Goal: Information Seeking & Learning: Find specific fact

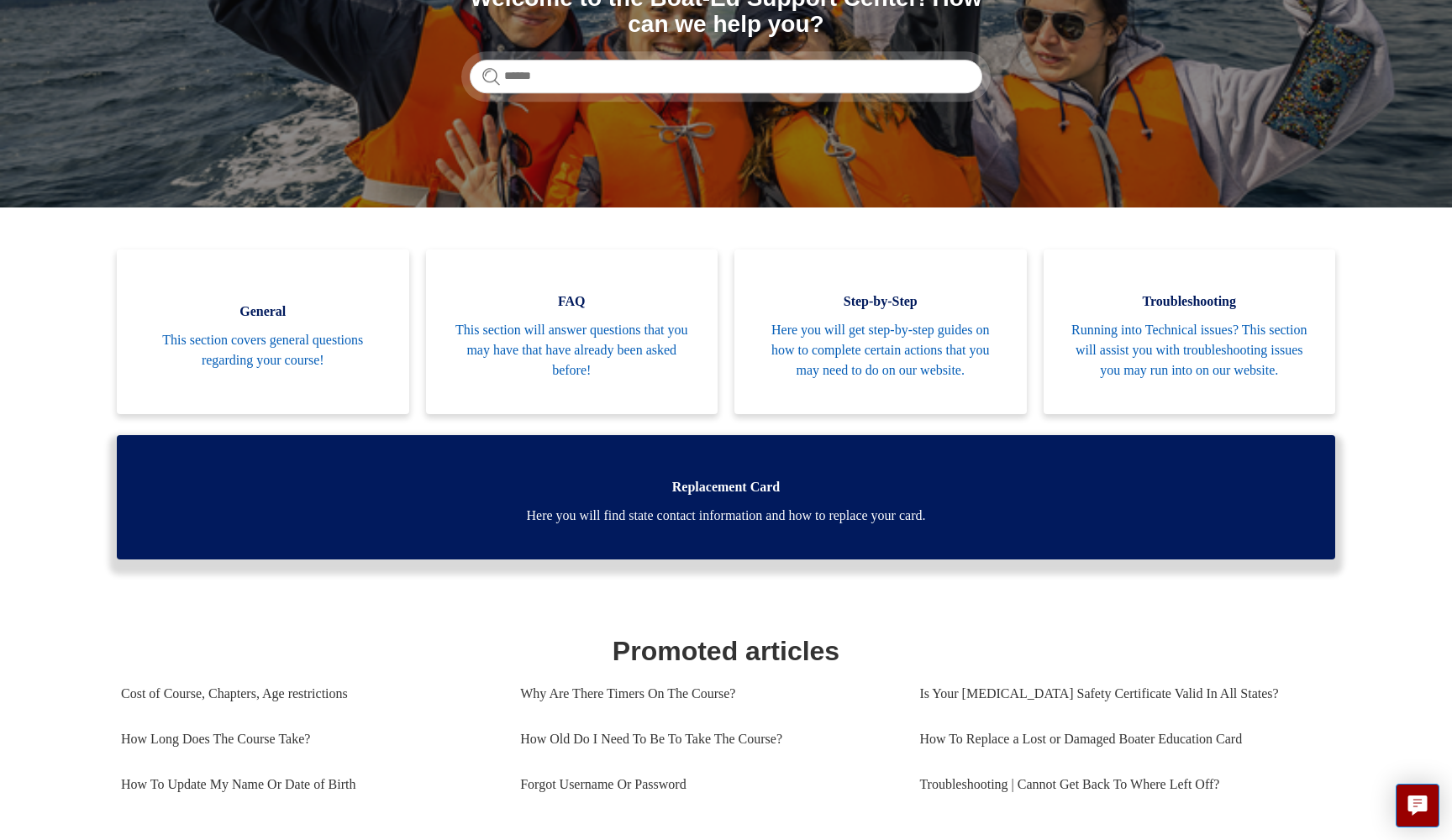
scroll to position [249, 0]
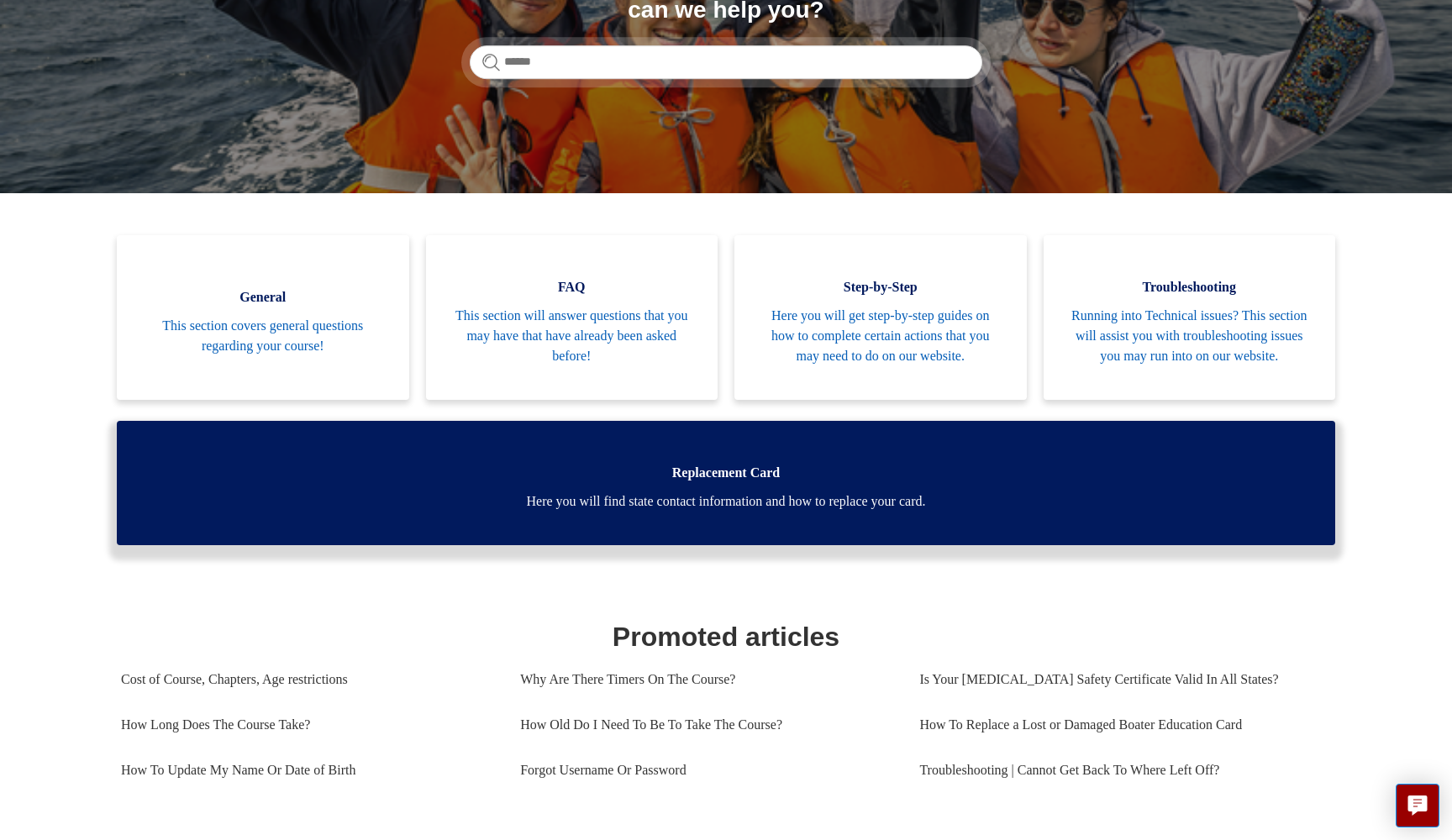
click at [728, 512] on span "Here you will find state contact information and how to replace your card." at bounding box center [726, 502] width 1168 height 20
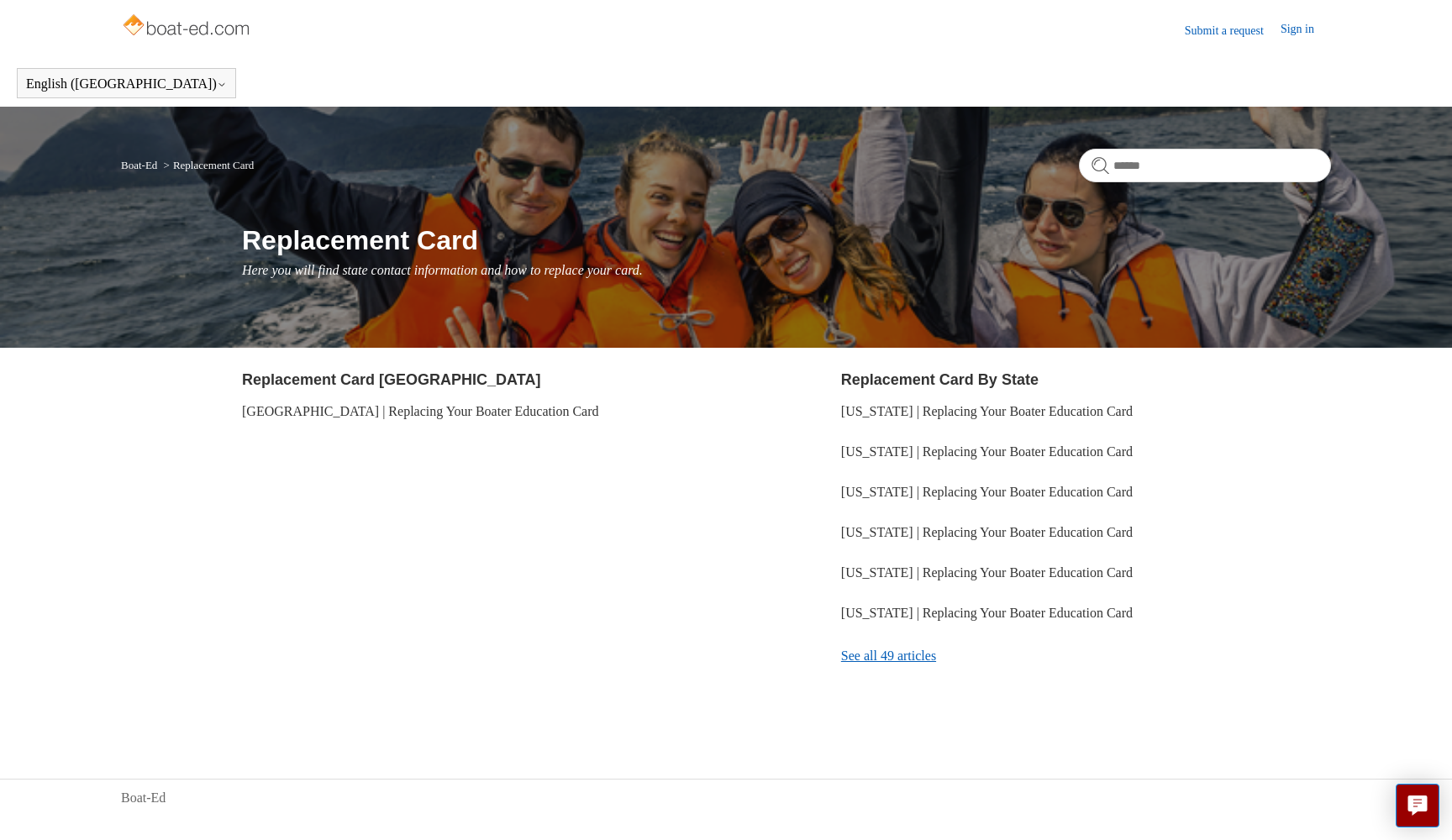
click at [910, 653] on link "See all 49 articles" at bounding box center [1086, 657] width 490 height 45
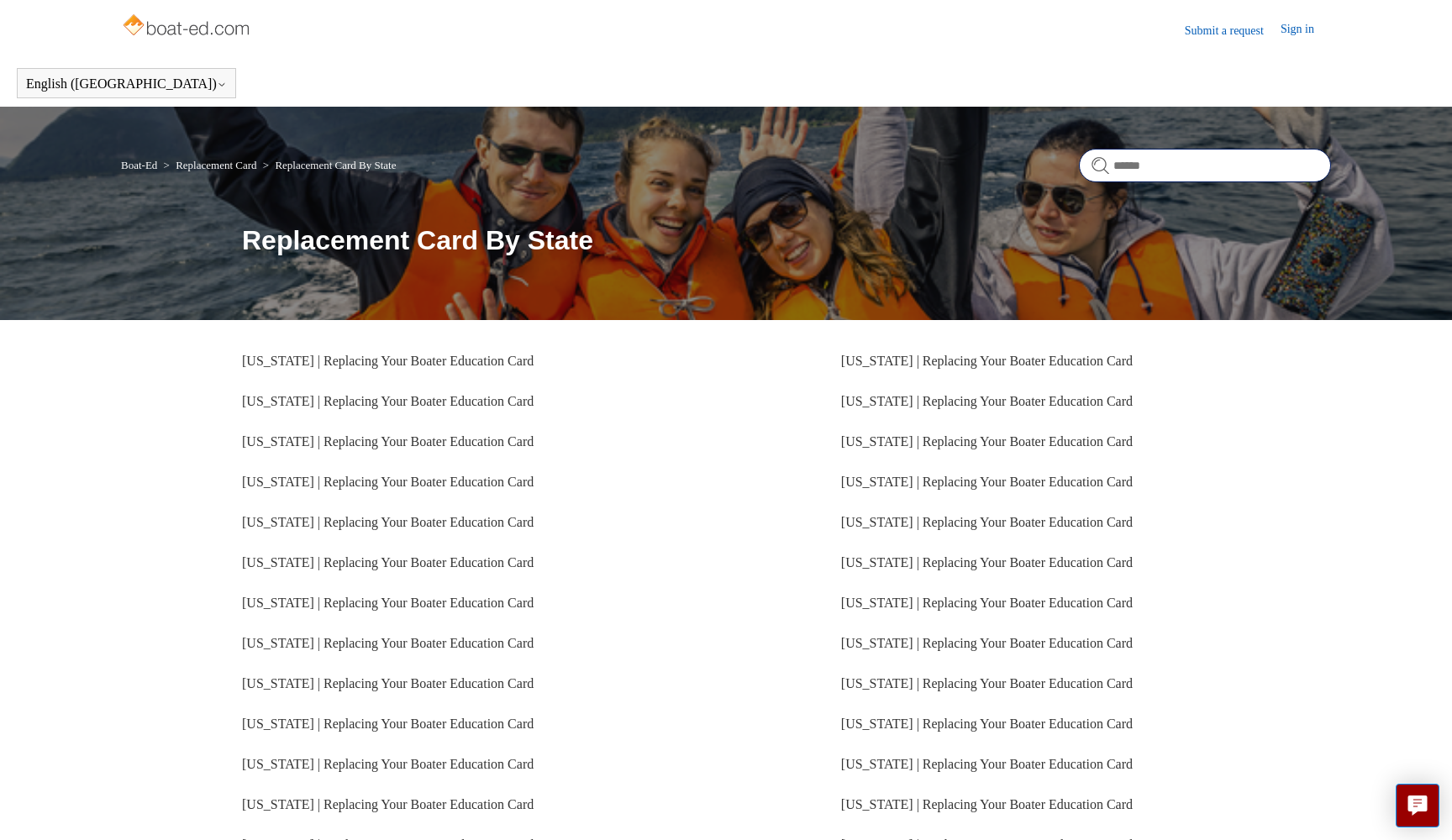
click at [1140, 154] on input "Search" at bounding box center [1205, 166] width 252 height 34
type input "**********"
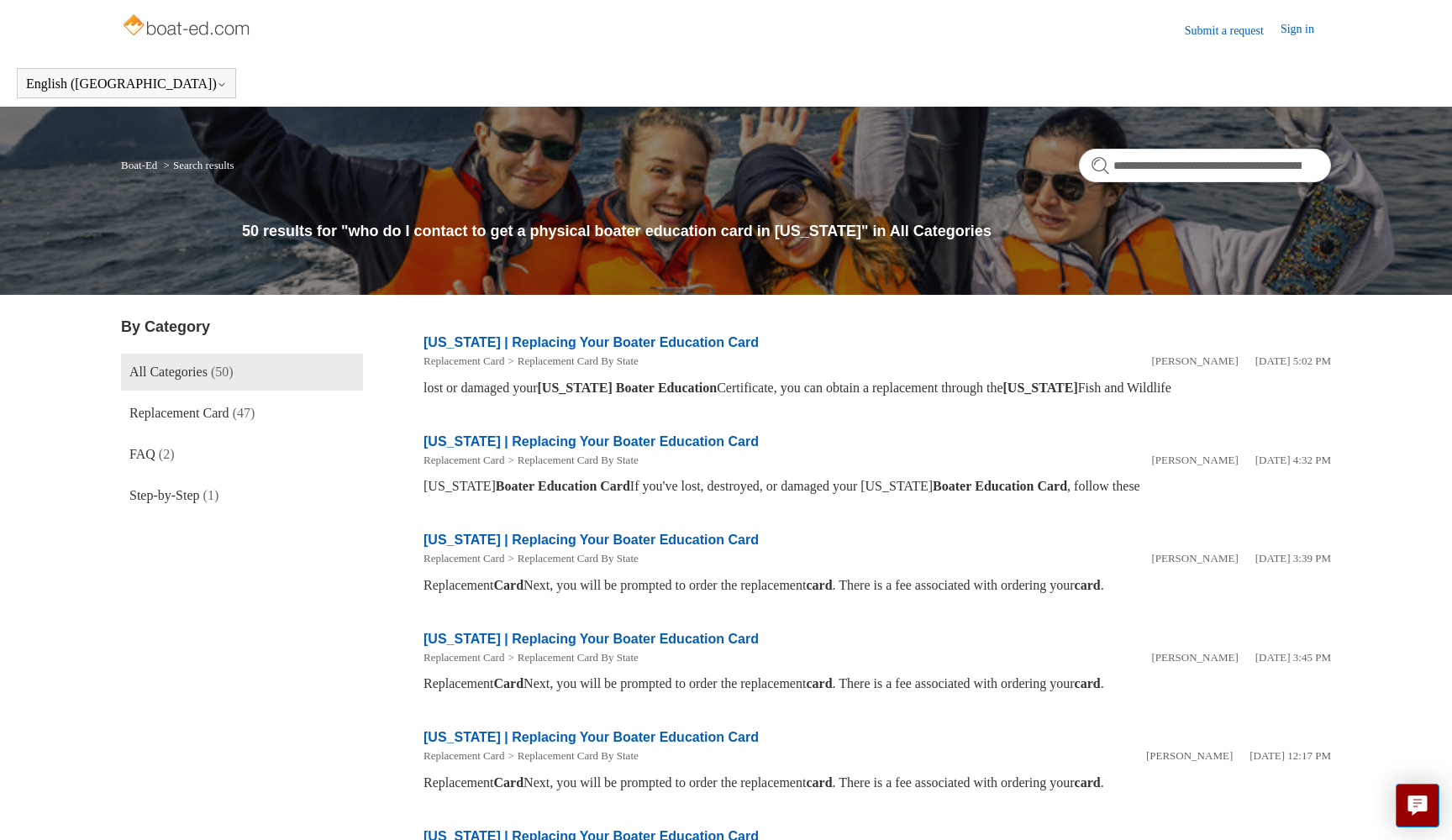
click at [1098, 170] on form "**********" at bounding box center [1205, 166] width 252 height 34
click at [1100, 162] on form "**********" at bounding box center [1205, 166] width 252 height 34
click at [210, 408] on span "Replacement Card" at bounding box center [179, 412] width 100 height 14
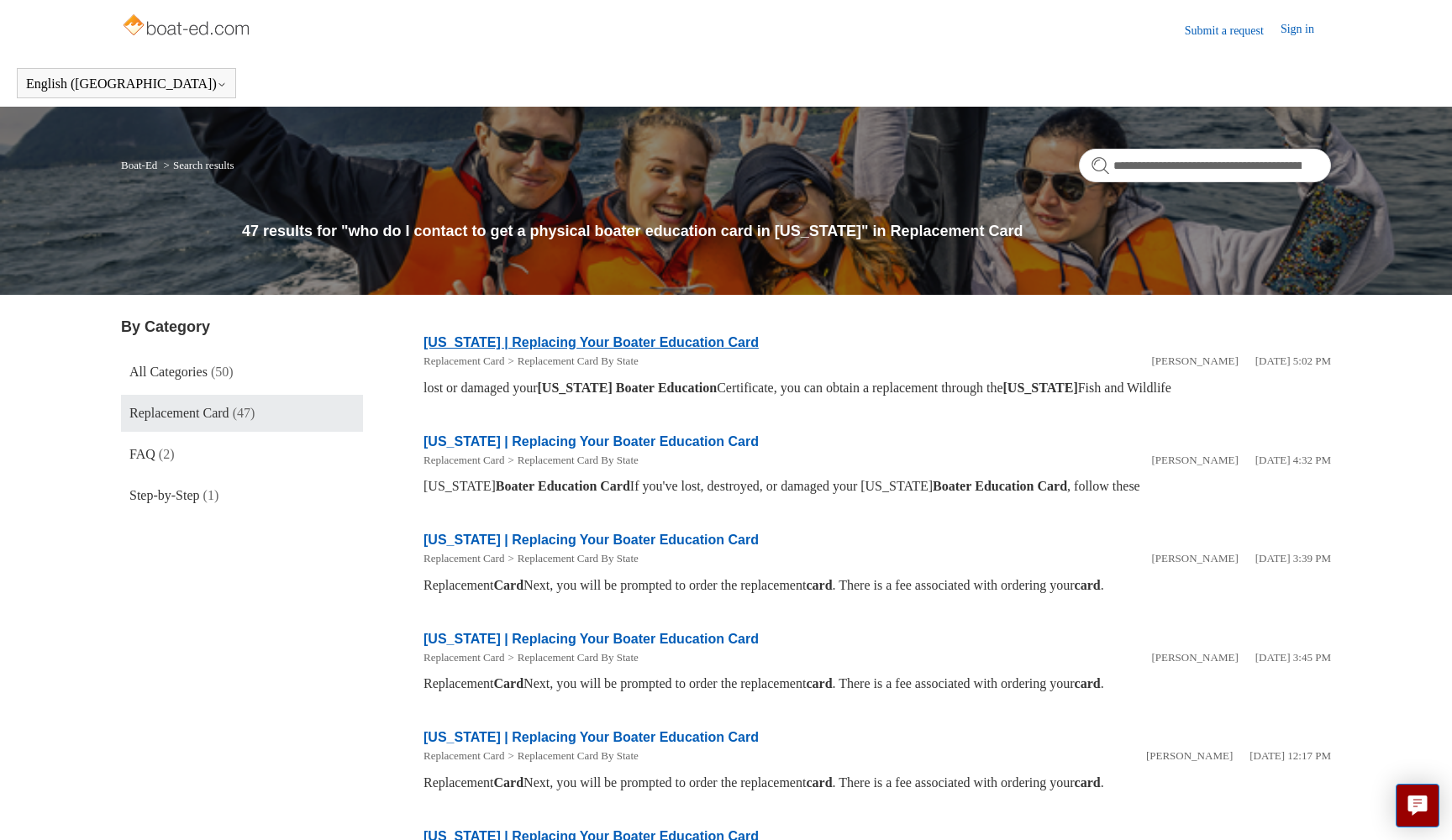
click at [535, 343] on link "[US_STATE] | Replacing Your Boater Education Card" at bounding box center [591, 342] width 335 height 14
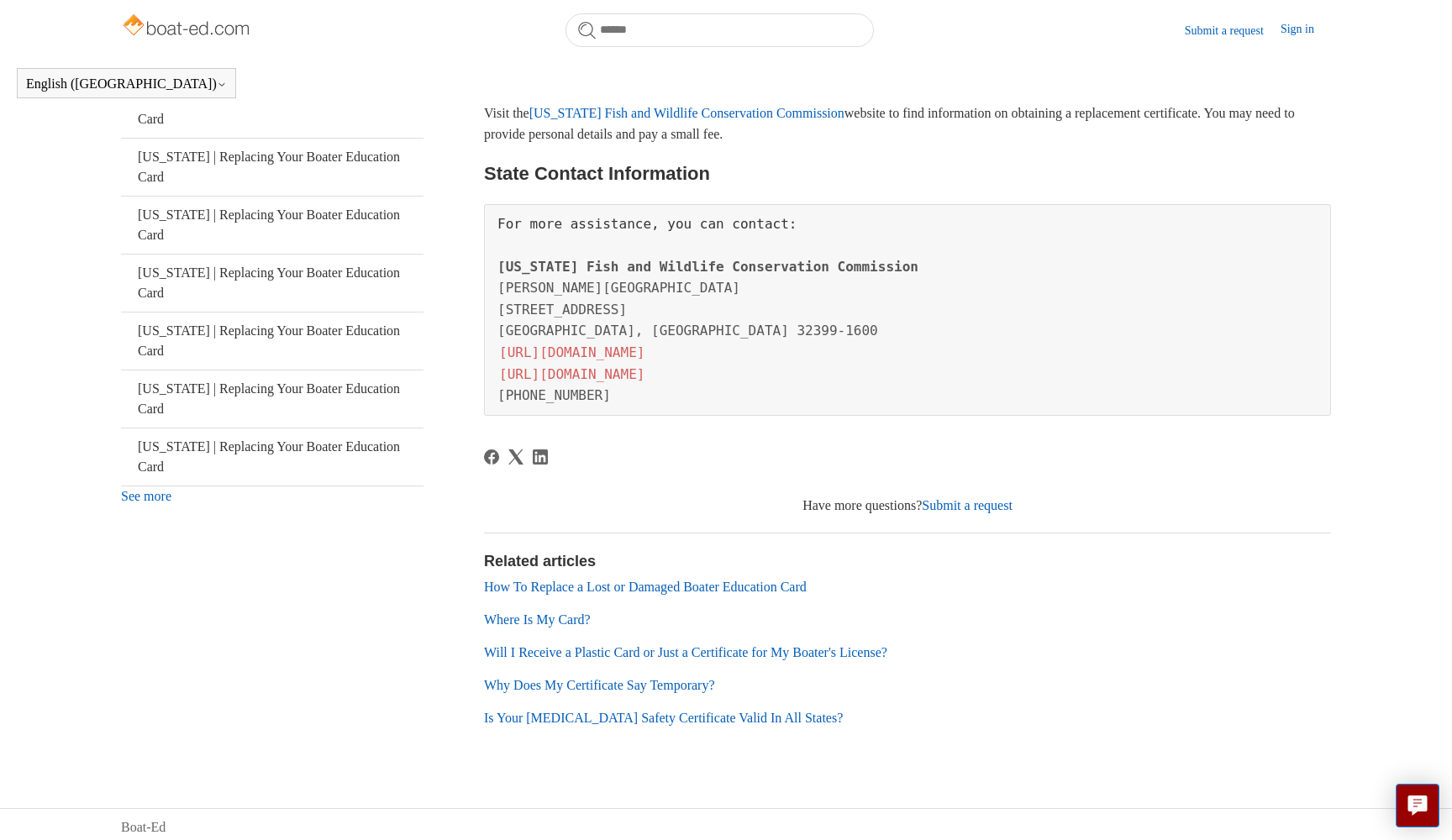
scroll to position [420, 0]
click at [875, 646] on link "Will I Receive a Plastic Card or Just a Certificate for My Boater's License?" at bounding box center [685, 653] width 403 height 14
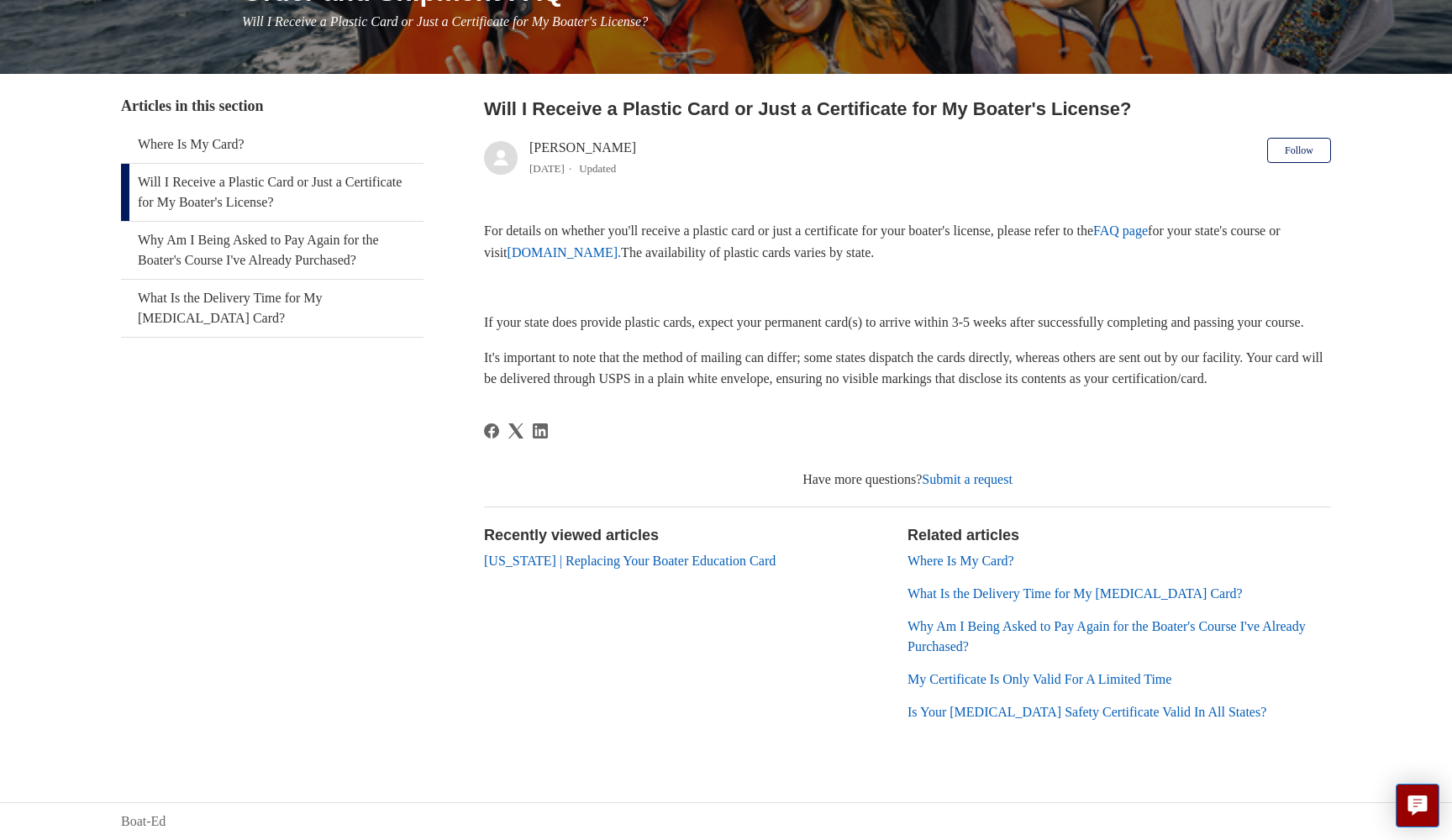
scroll to position [252, 0]
click at [360, 237] on link "Why Am I Being Asked to Pay Again for the Boater's Course I've Already Purchase…" at bounding box center [272, 251] width 302 height 57
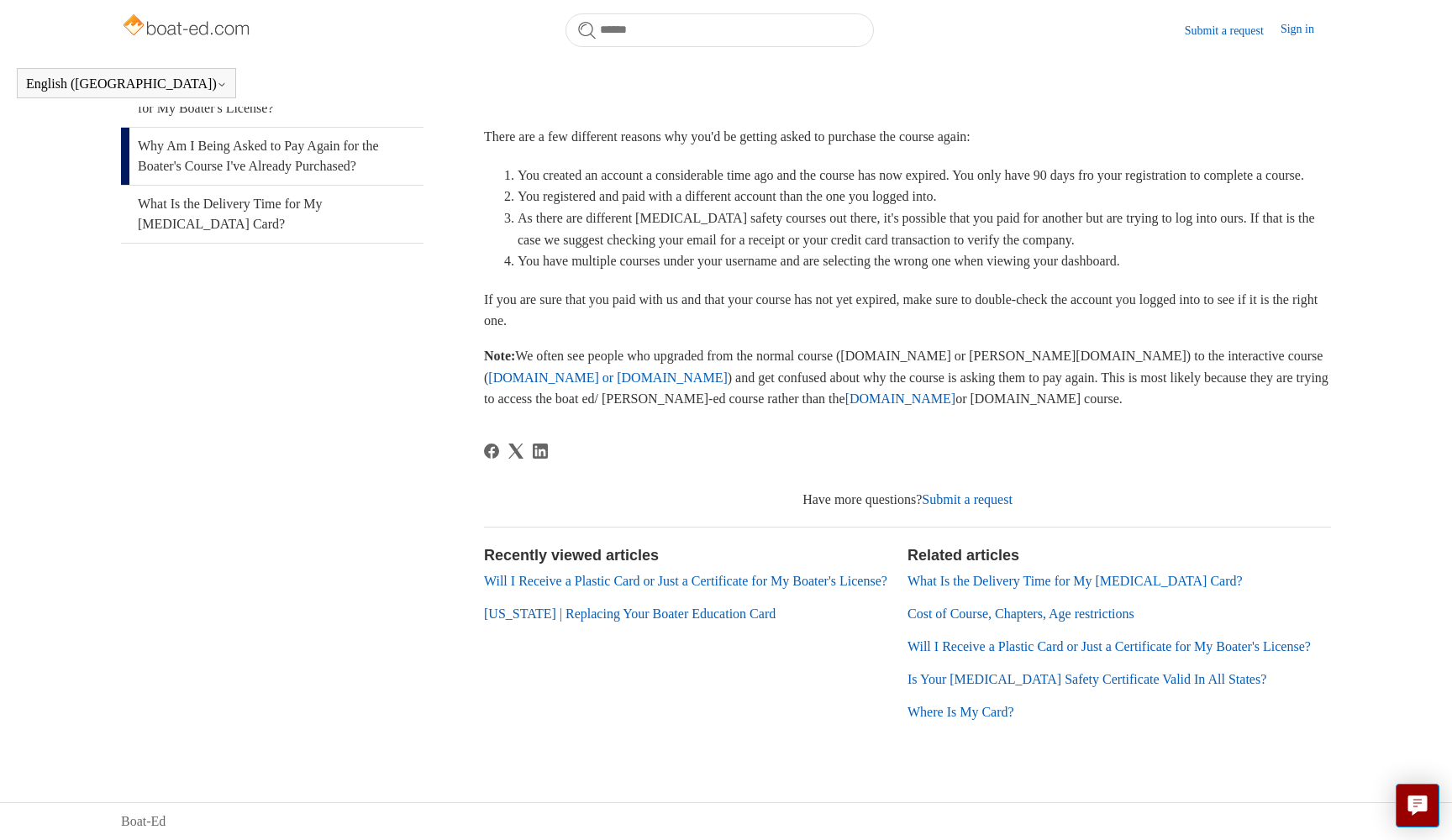
scroll to position [328, 0]
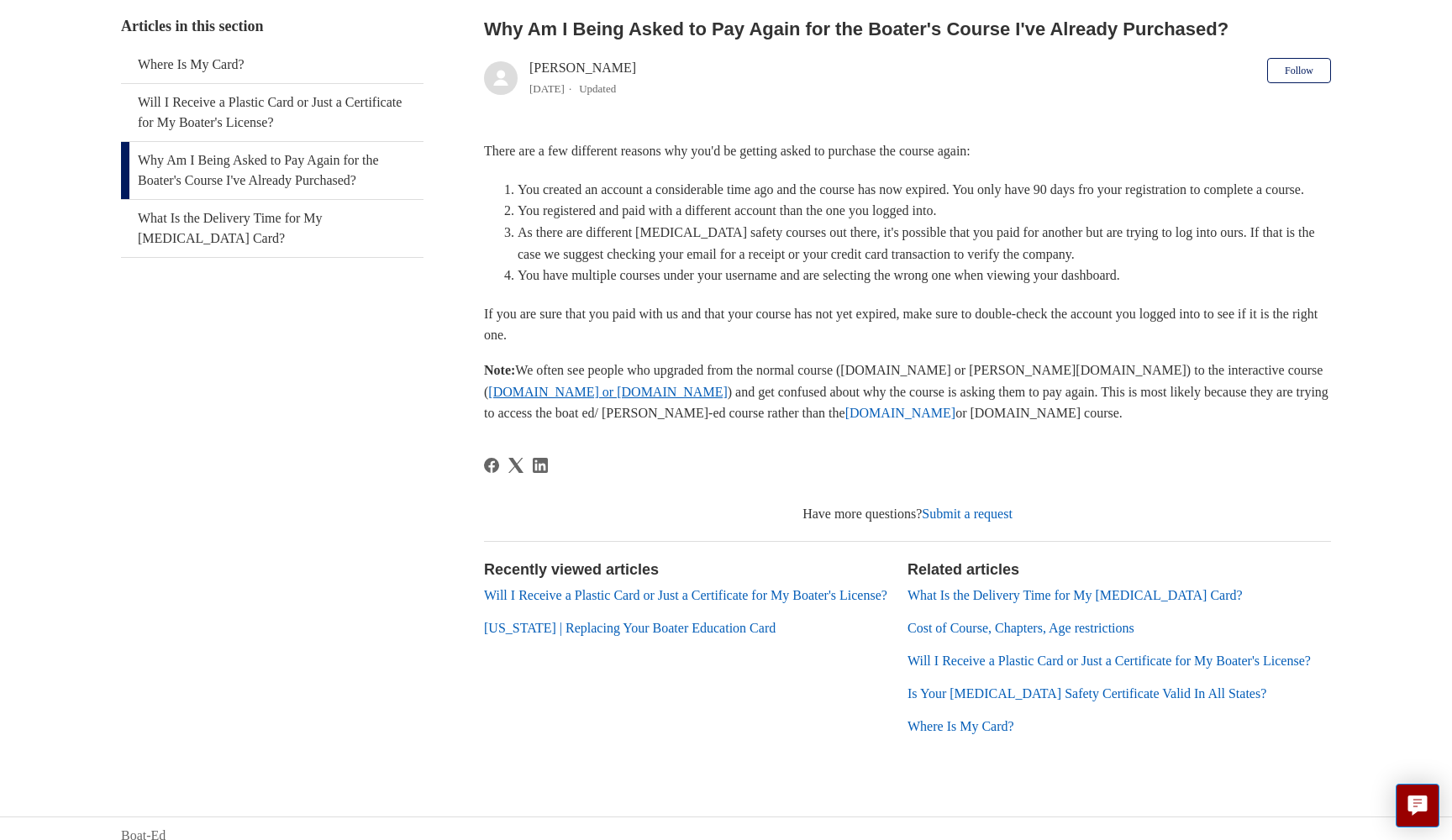
click at [727, 386] on link "ilearntoboat.com or ilearntohunt.com" at bounding box center [608, 391] width 239 height 14
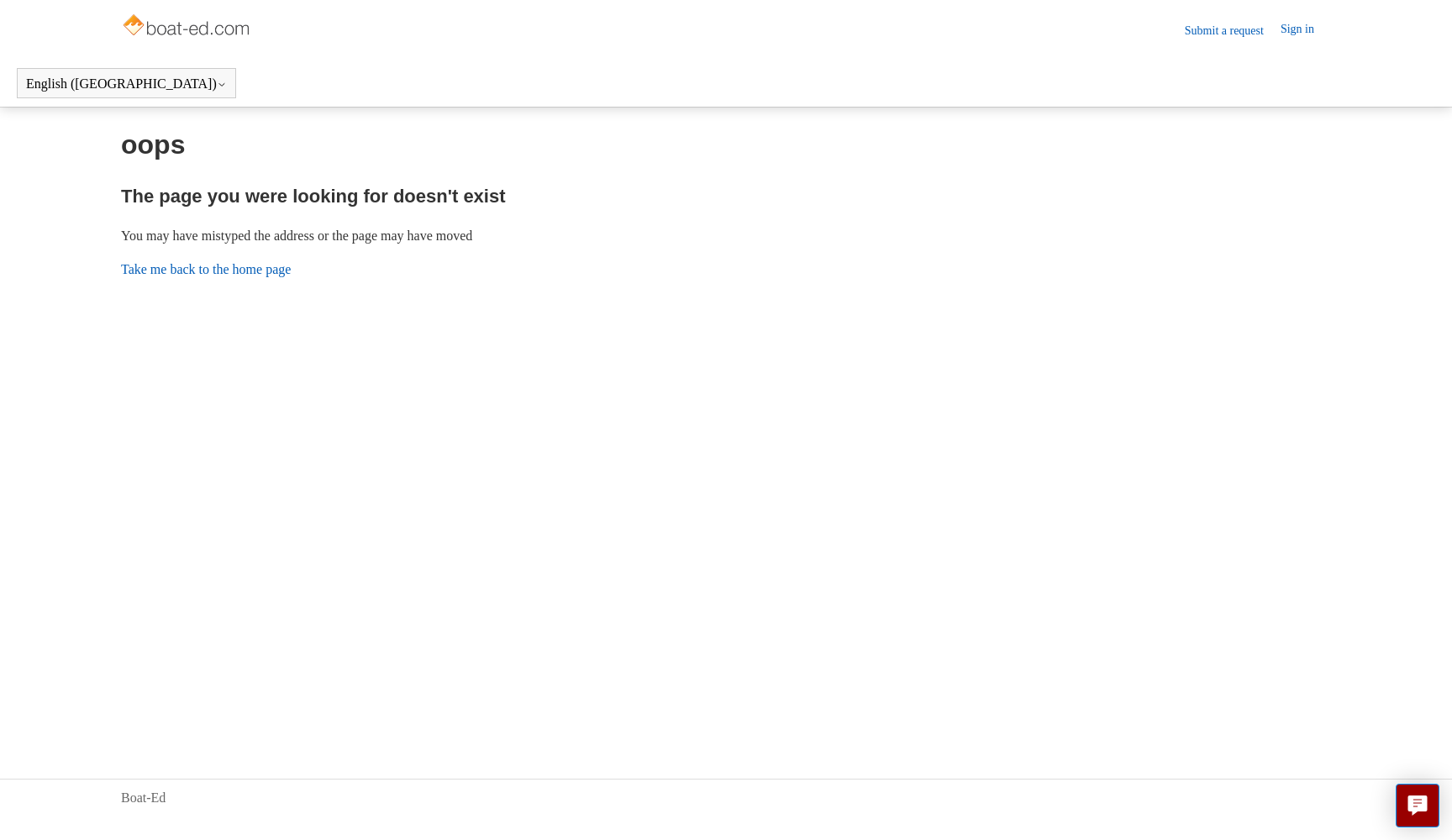
click at [194, 19] on img at bounding box center [188, 27] width 134 height 34
